Goal: Task Accomplishment & Management: Manage account settings

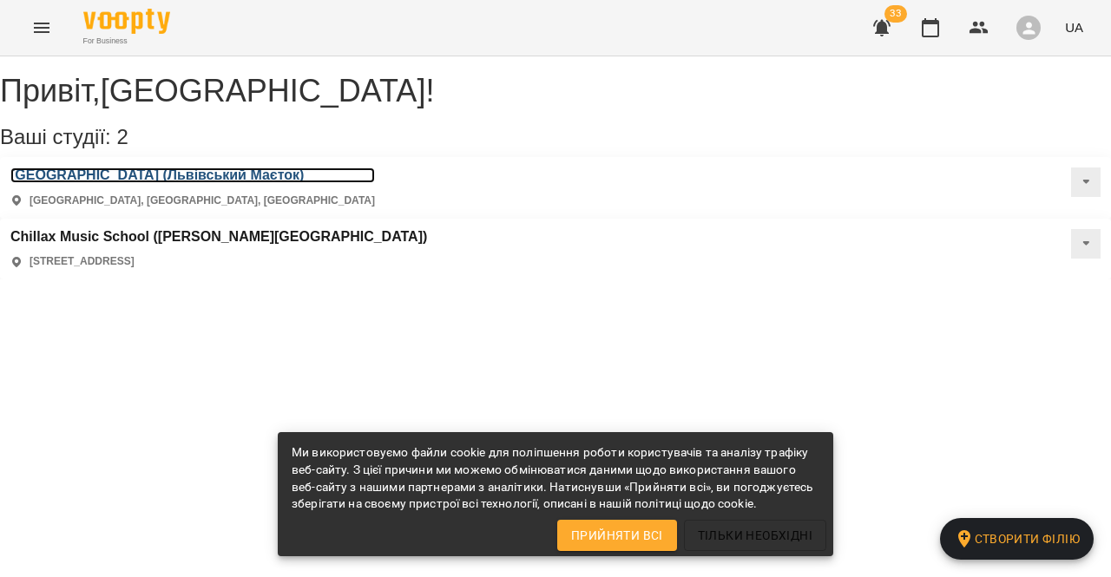
click at [154, 183] on h3 "[GEOGRAPHIC_DATA] (Львівський Маєток)" at bounding box center [192, 175] width 364 height 16
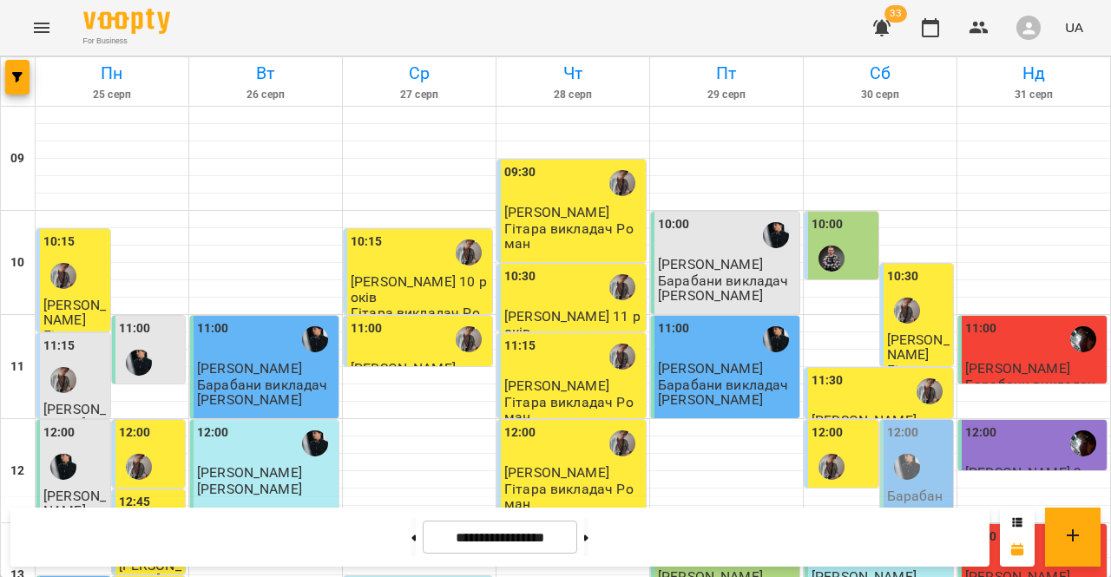
click at [522, 522] on input "**********" at bounding box center [500, 538] width 154 height 34
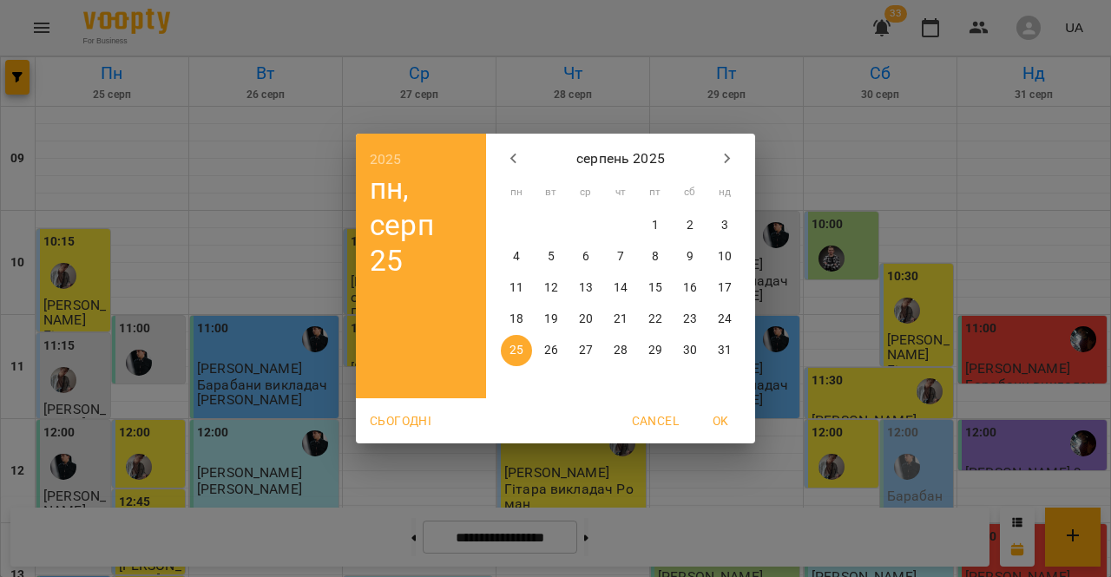
click at [406, 413] on span "Сьогодні" at bounding box center [401, 420] width 62 height 21
click at [731, 422] on span "OK" at bounding box center [720, 420] width 42 height 21
type input "**********"
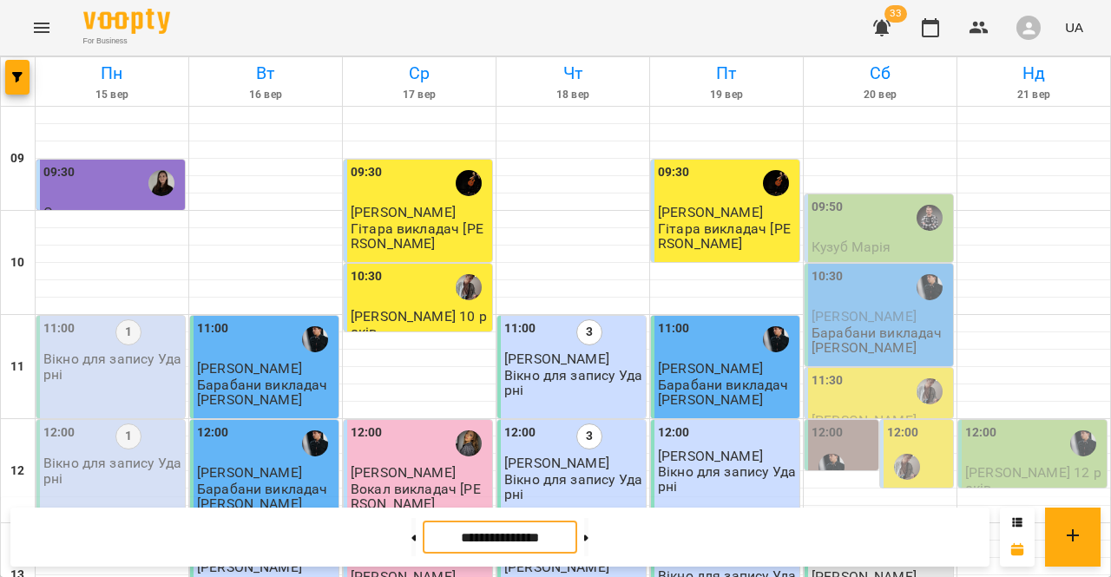
scroll to position [71, 0]
click at [922, 447] on div at bounding box center [907, 467] width 40 height 40
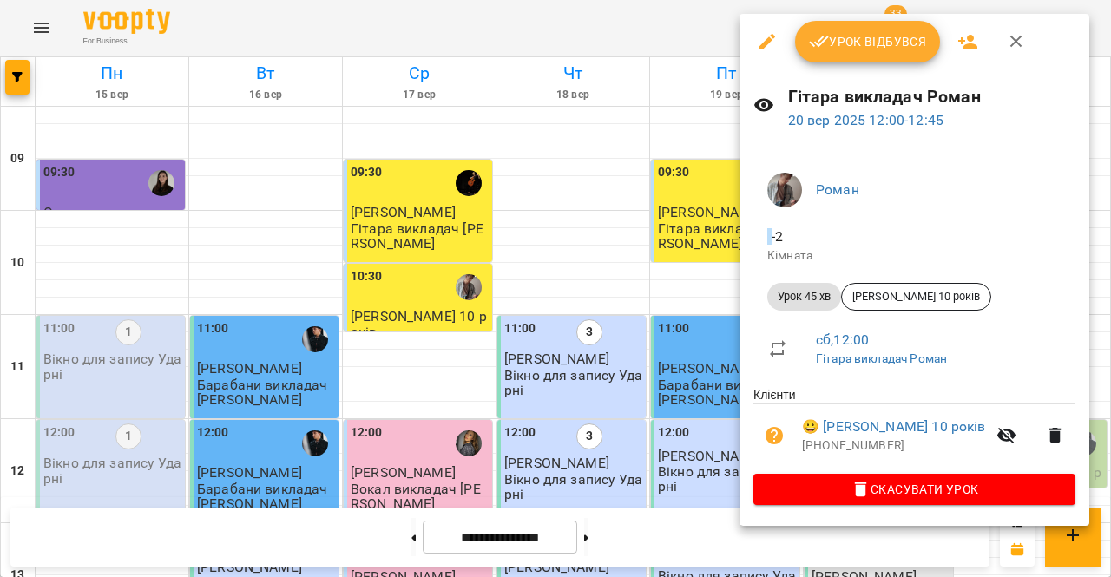
click at [620, 451] on div at bounding box center [555, 288] width 1111 height 577
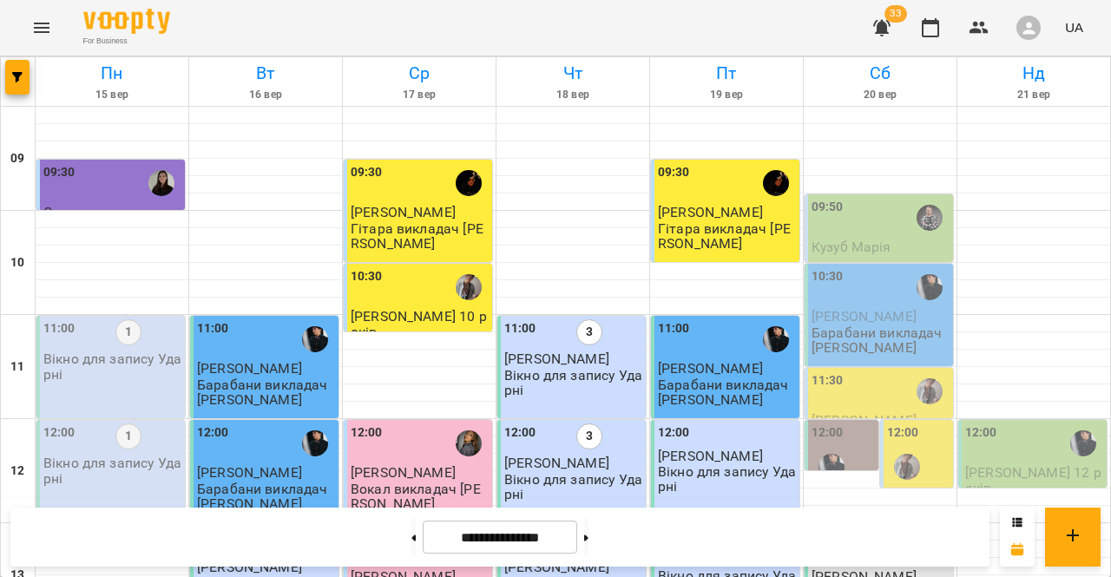
click at [859, 371] on div "11:30" at bounding box center [880, 391] width 138 height 40
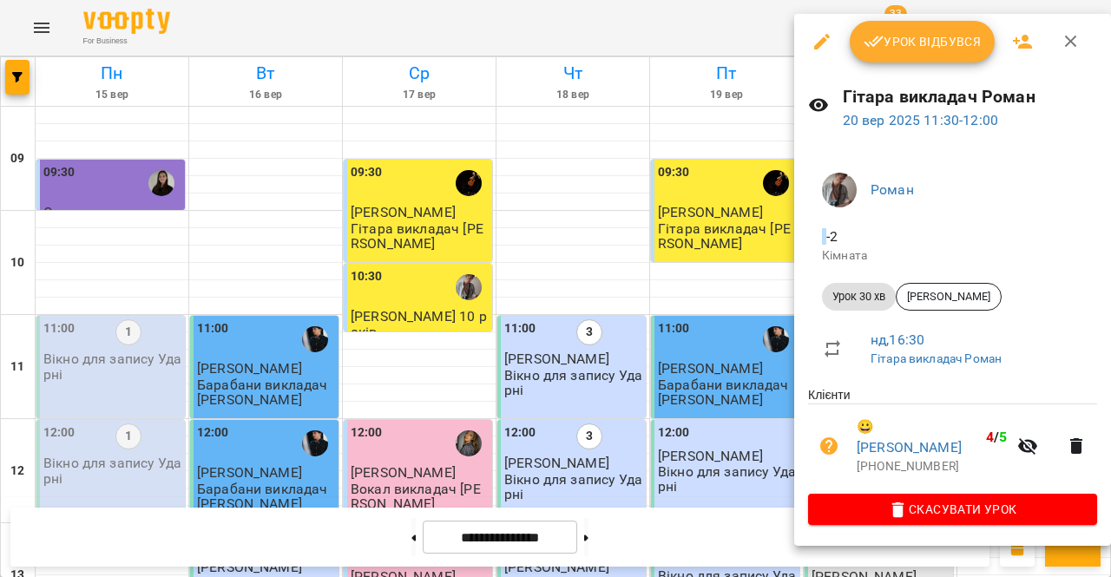
click at [677, 446] on div at bounding box center [555, 288] width 1111 height 577
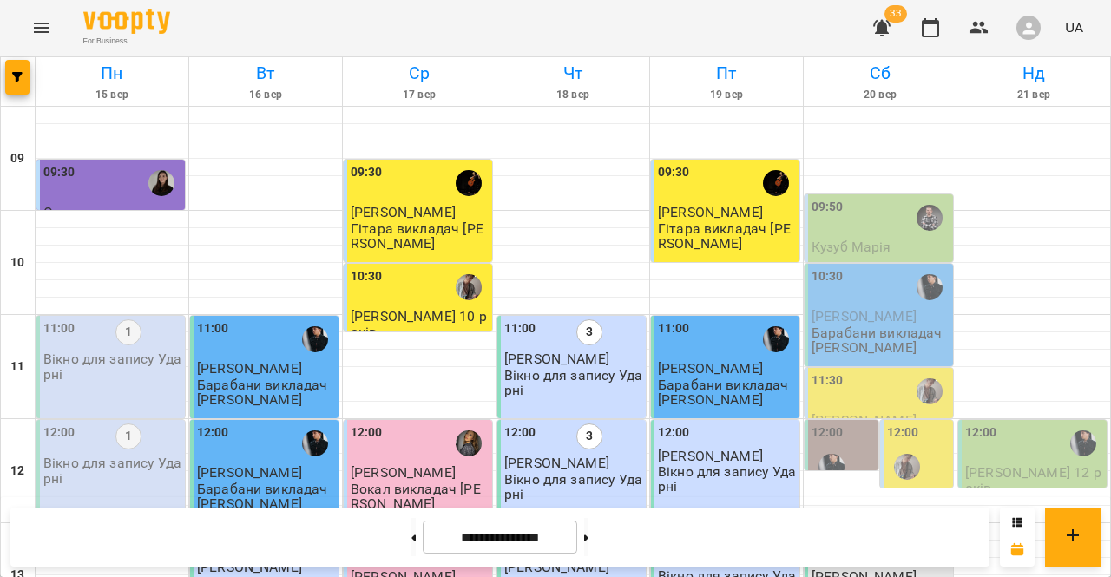
click at [852, 423] on div "12:00" at bounding box center [842, 454] width 63 height 63
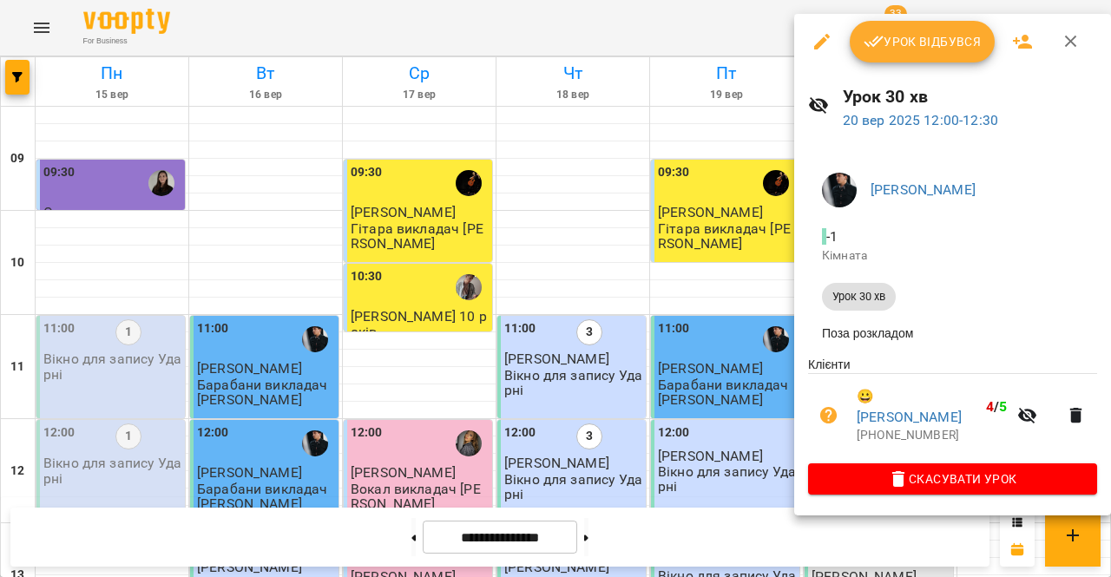
click at [618, 422] on div at bounding box center [555, 288] width 1111 height 577
